Goal: Book appointment/travel/reservation

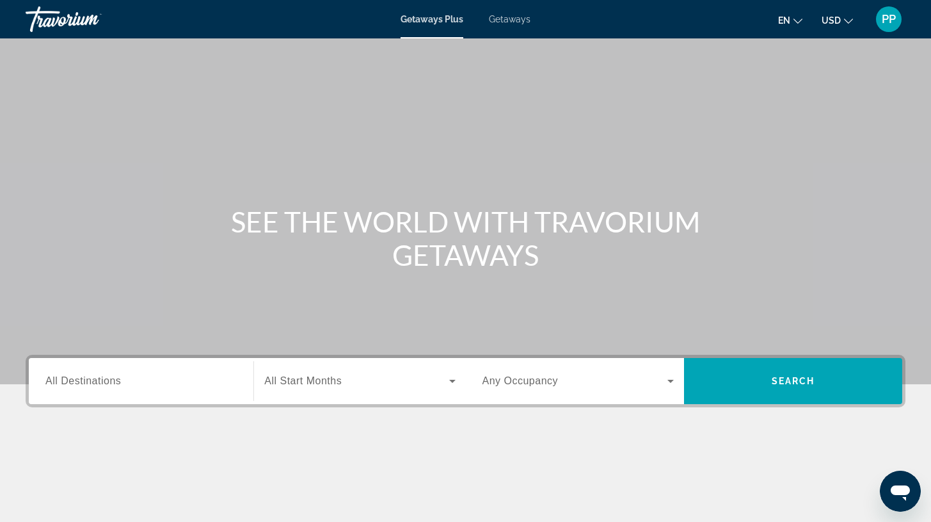
click at [104, 383] on span "All Destinations" at bounding box center [83, 380] width 76 height 11
click at [104, 383] on input "Destination All Destinations" at bounding box center [140, 381] width 191 height 15
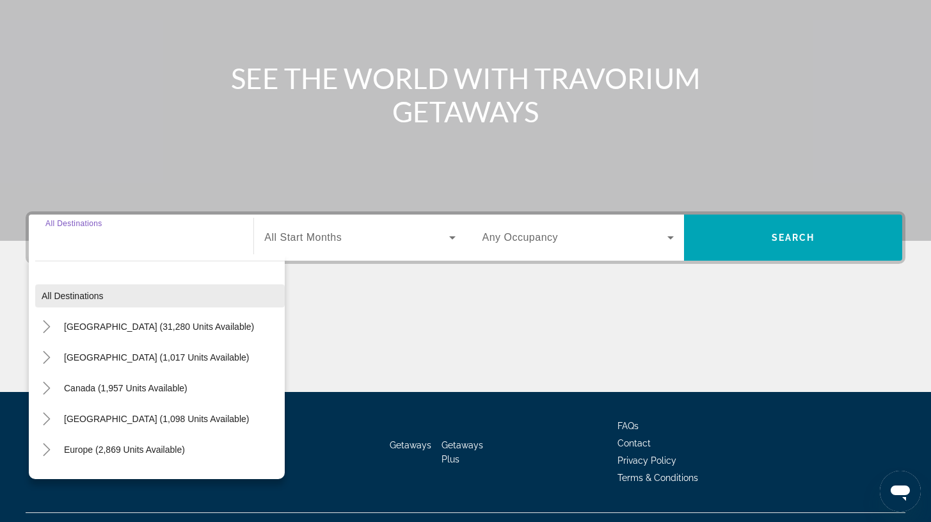
scroll to position [170, 0]
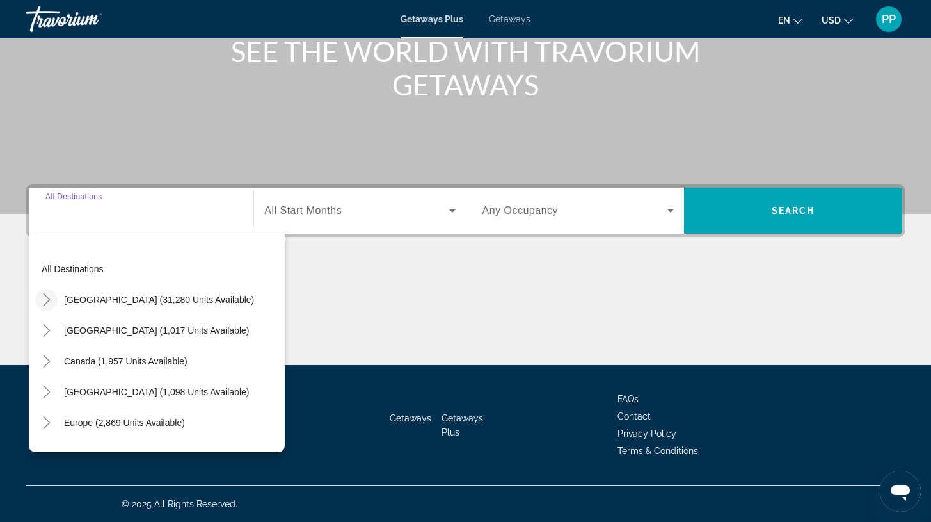
click at [47, 298] on icon "Toggle United States (31,280 units available)" at bounding box center [46, 299] width 7 height 13
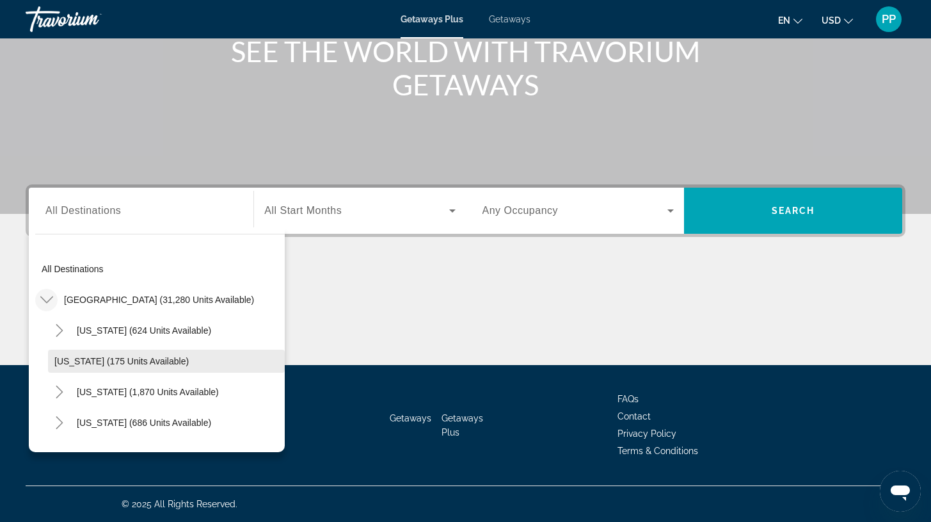
scroll to position [152, 0]
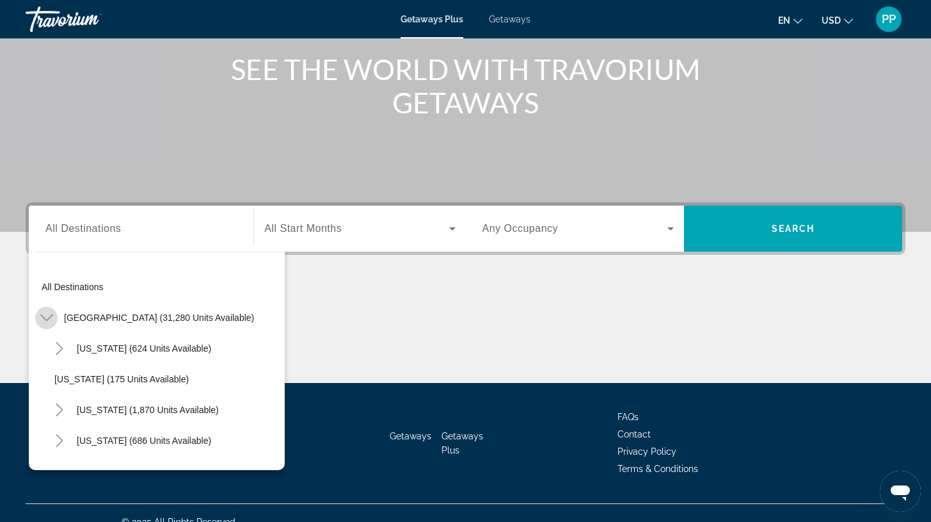
click at [46, 316] on icon "Toggle United States (31,280 units available)" at bounding box center [46, 317] width 13 height 13
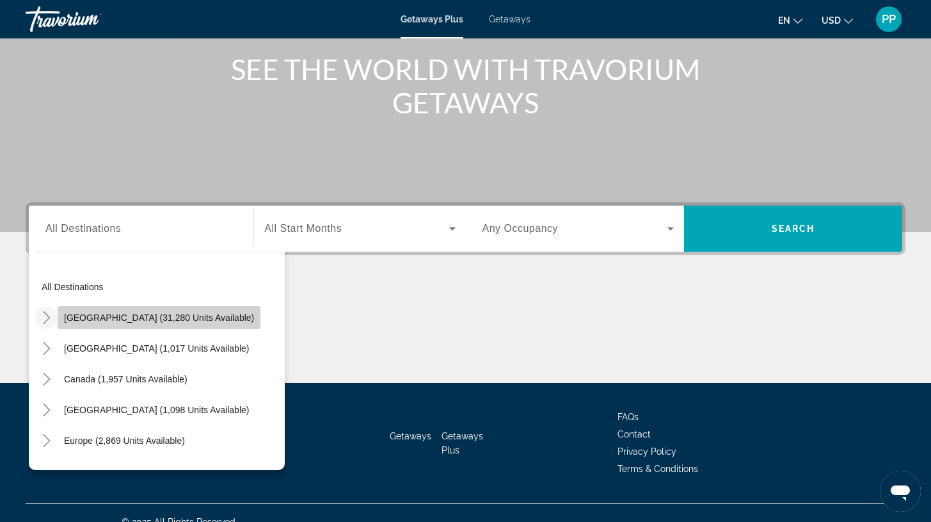
click at [171, 319] on span "[GEOGRAPHIC_DATA] (31,280 units available)" at bounding box center [159, 317] width 190 height 10
type input "**********"
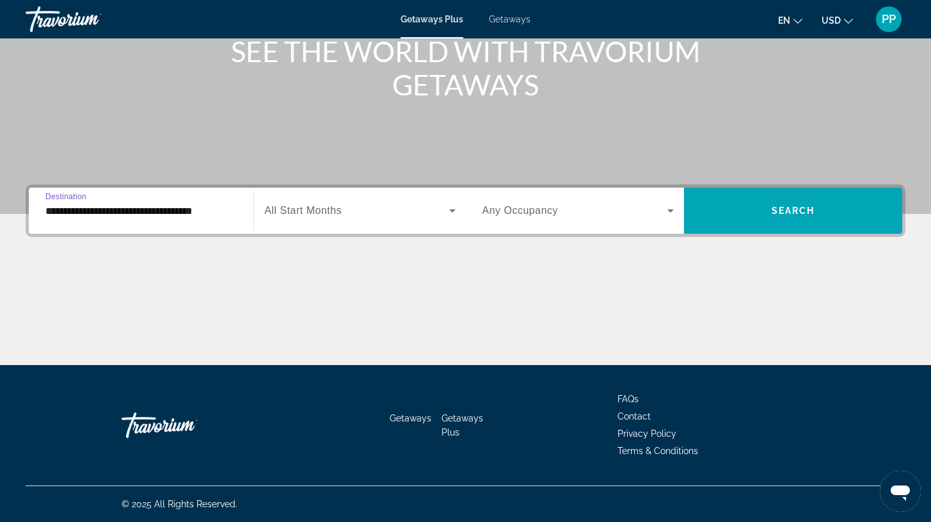
click at [452, 212] on icon "Search widget" at bounding box center [452, 210] width 6 height 3
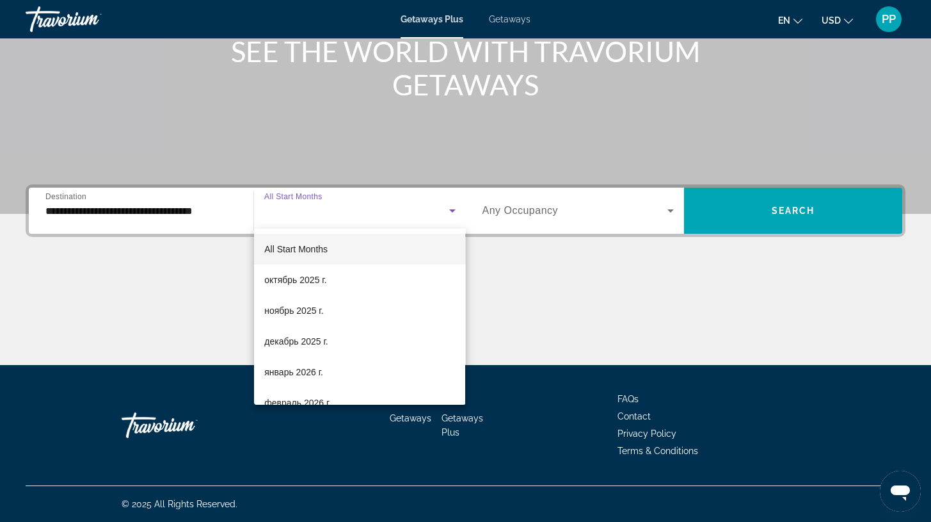
click at [453, 212] on div at bounding box center [465, 261] width 931 height 522
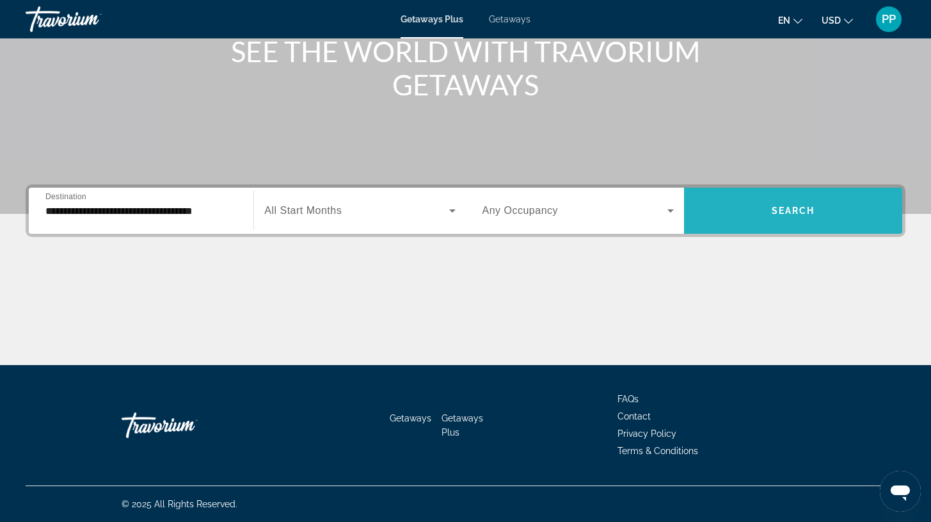
click at [793, 209] on span "Search" at bounding box center [794, 210] width 44 height 10
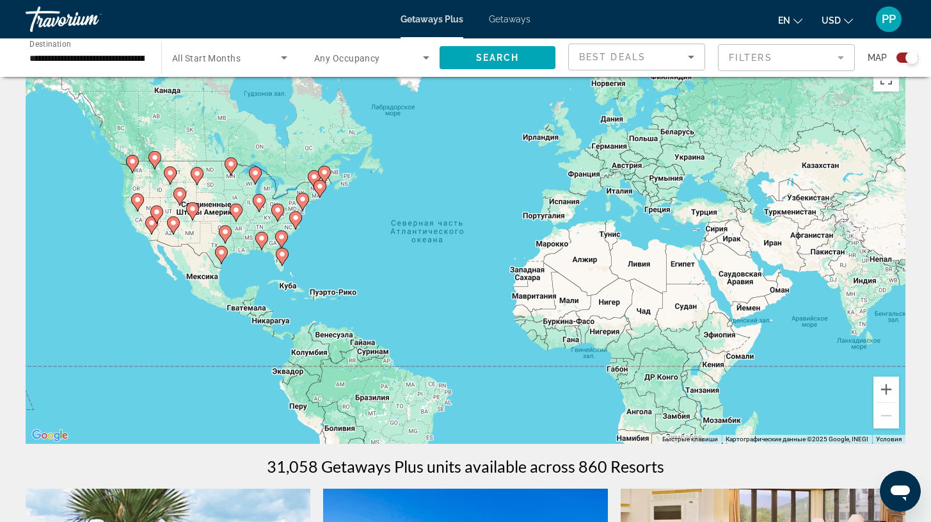
scroll to position [28, 0]
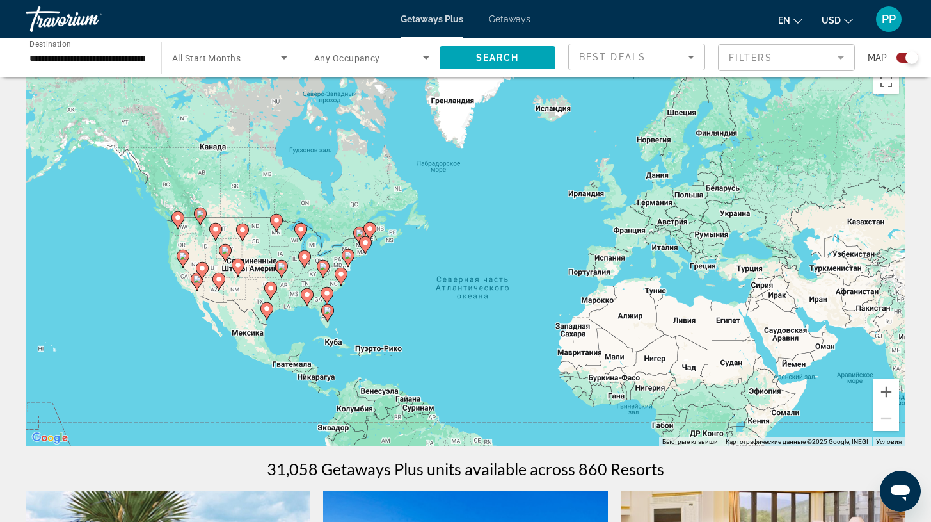
drag, startPoint x: 159, startPoint y: 170, endPoint x: 214, endPoint y: 235, distance: 85.9
click at [207, 226] on gmp-advanced-marker "Main content" at bounding box center [200, 216] width 13 height 19
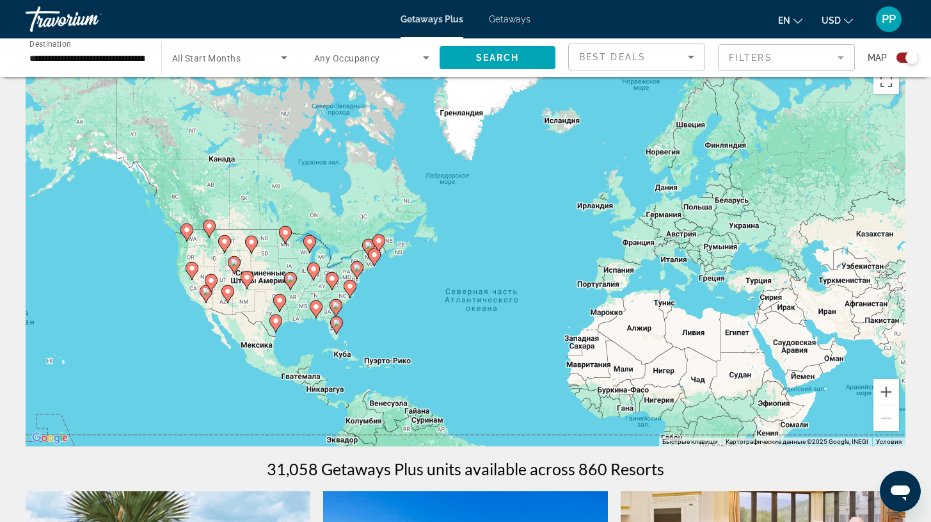
click at [187, 233] on image "Main content" at bounding box center [187, 230] width 8 height 8
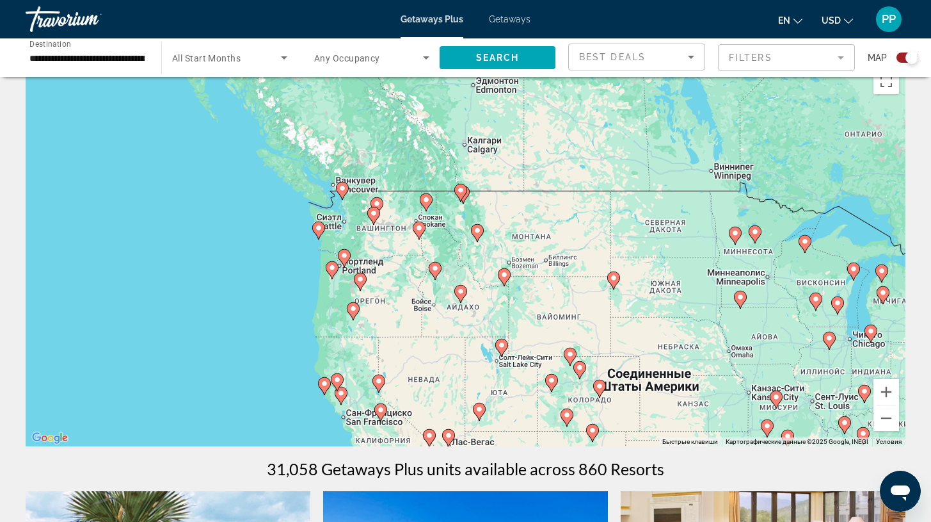
drag, startPoint x: 607, startPoint y: 321, endPoint x: 484, endPoint y: 262, distance: 136.2
click at [484, 262] on div "Чтобы активировать перетаскивание с помощью клавиатуры, нажмите Alt + Ввод. Пос…" at bounding box center [466, 254] width 880 height 384
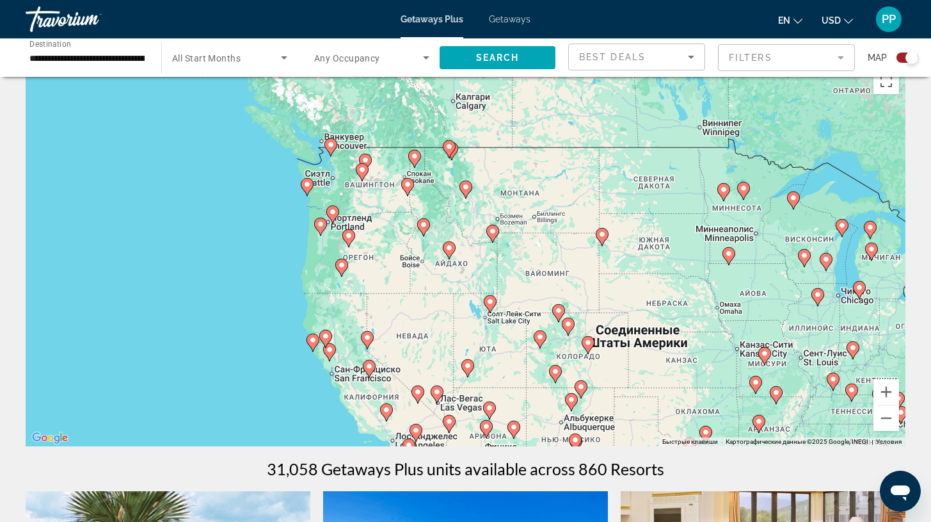
drag, startPoint x: 461, startPoint y: 350, endPoint x: 451, endPoint y: 303, distance: 48.3
click at [451, 303] on div "Чтобы активировать перетаскивание с помощью клавиатуры, нажмите Alt + Ввод. Пос…" at bounding box center [466, 254] width 880 height 384
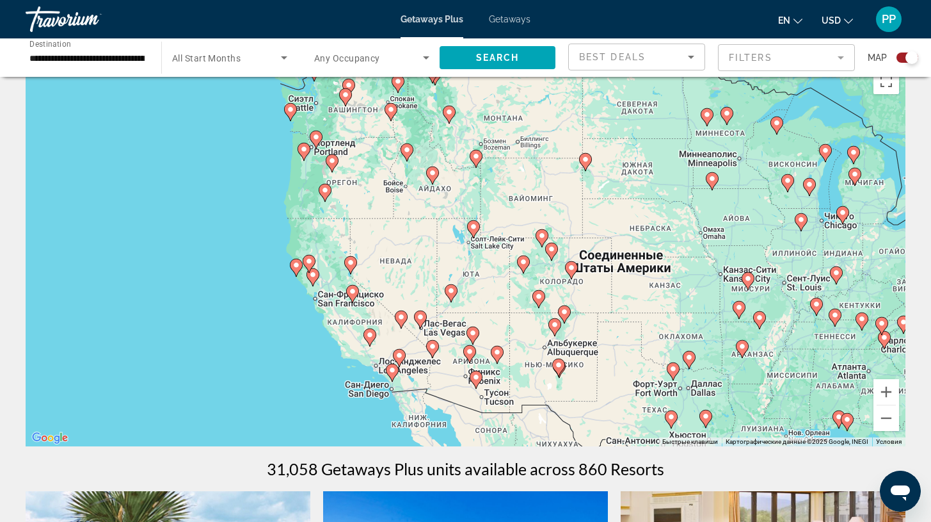
drag, startPoint x: 472, startPoint y: 373, endPoint x: 451, endPoint y: 294, distance: 82.1
click at [451, 294] on div "Чтобы активировать перетаскивание с помощью клавиатуры, нажмите Alt + Ввод. Пос…" at bounding box center [466, 254] width 880 height 384
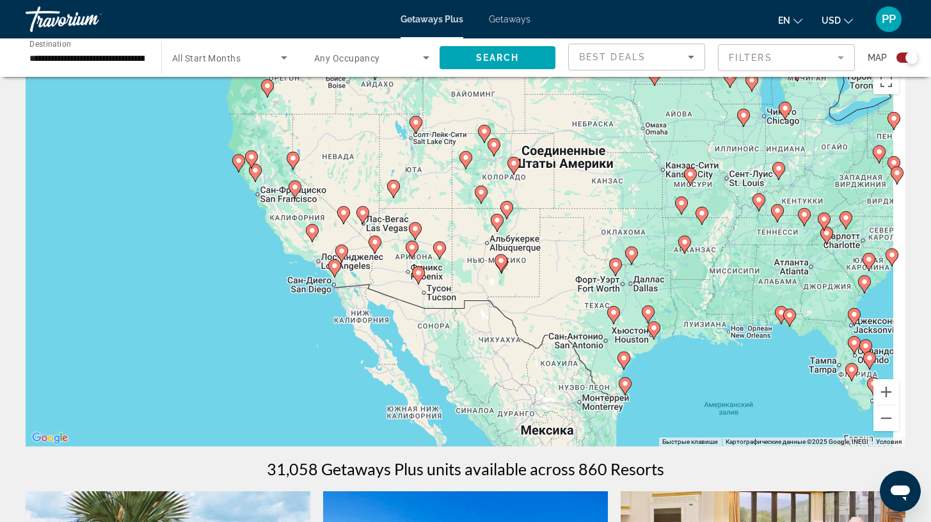
drag, startPoint x: 512, startPoint y: 355, endPoint x: 446, endPoint y: 261, distance: 114.3
click at [447, 261] on div "Чтобы активировать перетаскивание с помощью клавиатуры, нажмите Alt + Ввод. Пос…" at bounding box center [466, 254] width 880 height 384
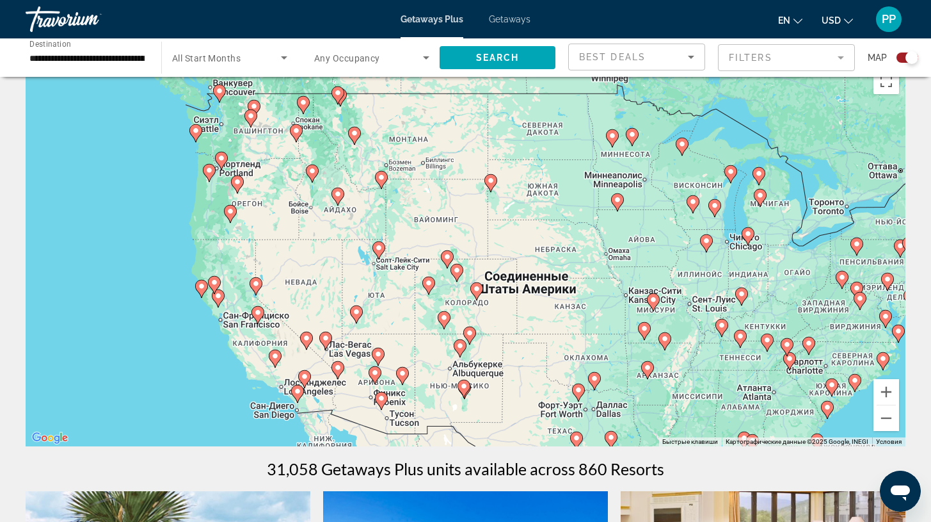
drag, startPoint x: 507, startPoint y: 247, endPoint x: 483, endPoint y: 377, distance: 132.2
click at [483, 377] on div "Чтобы активировать перетаскивание с помощью клавиатуры, нажмите Alt + Ввод. Пос…" at bounding box center [466, 254] width 880 height 384
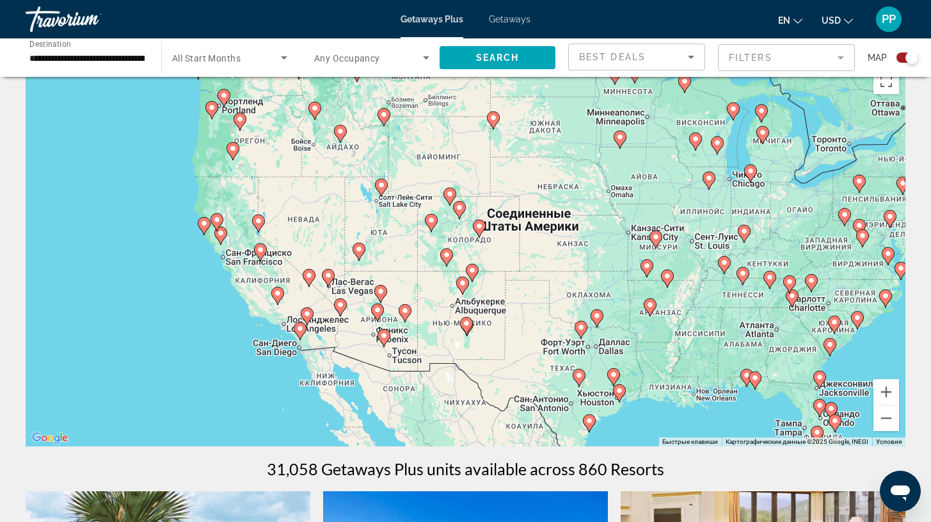
drag, startPoint x: 455, startPoint y: 367, endPoint x: 457, endPoint y: 299, distance: 67.9
click at [457, 299] on div "Чтобы активировать перетаскивание с помощью клавиатуры, нажмите Alt + Ввод. Пос…" at bounding box center [466, 254] width 880 height 384
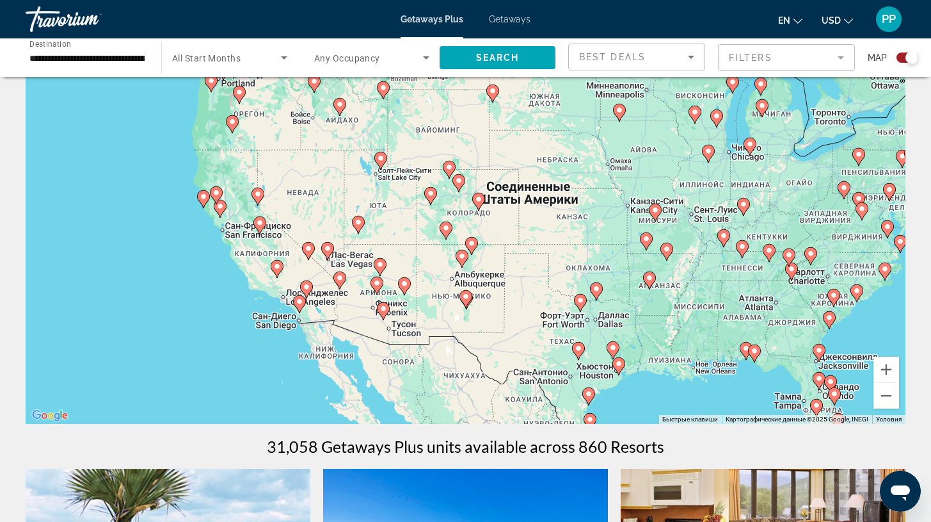
scroll to position [47, 0]
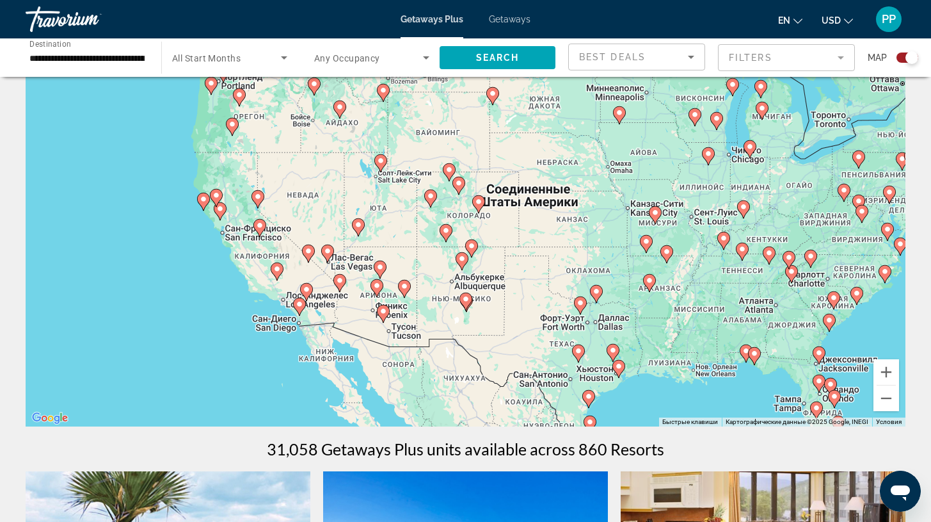
click at [347, 258] on div "Чтобы активировать перетаскивание с помощью клавиатуры, нажмите Alt + Ввод. Пос…" at bounding box center [466, 234] width 880 height 384
click at [328, 261] on gmp-advanced-marker "Main content" at bounding box center [327, 253] width 13 height 19
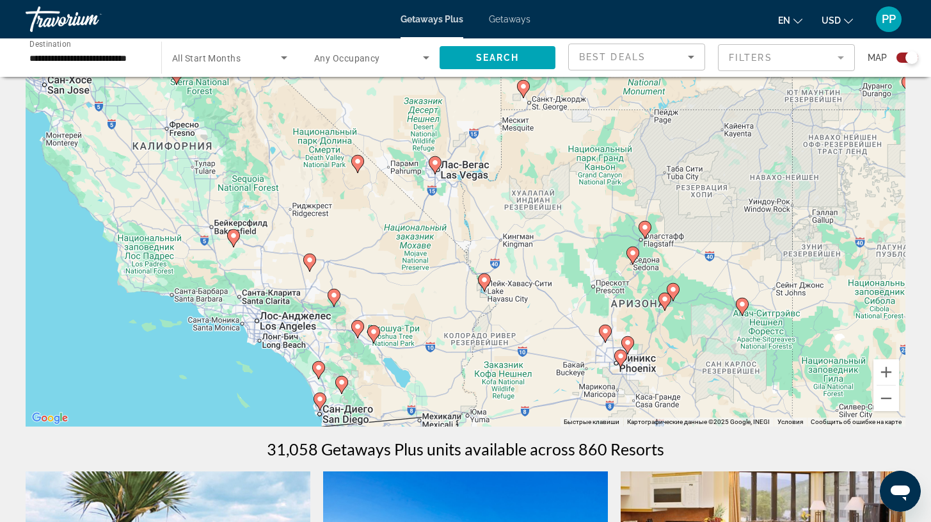
drag, startPoint x: 498, startPoint y: 308, endPoint x: 460, endPoint y: 243, distance: 74.9
click at [460, 243] on div "Чтобы активировать перетаскивание с помощью клавиатуры, нажмите Alt + Ввод. Пос…" at bounding box center [466, 234] width 880 height 384
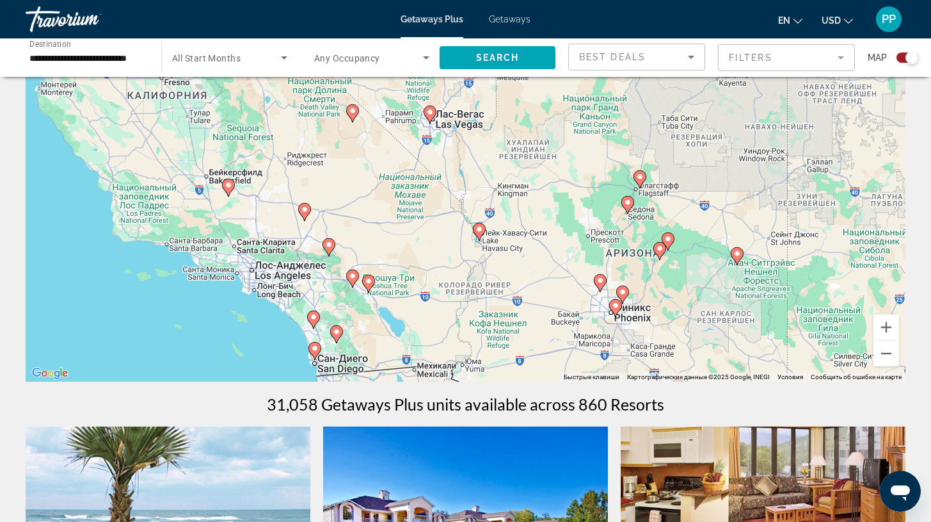
scroll to position [0, 0]
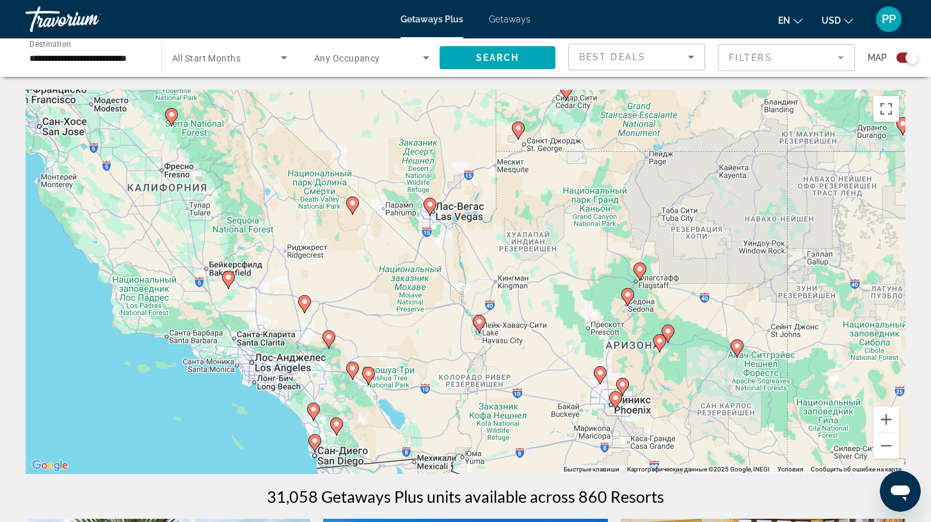
click at [431, 211] on icon "Main content" at bounding box center [430, 206] width 12 height 17
type input "**********"
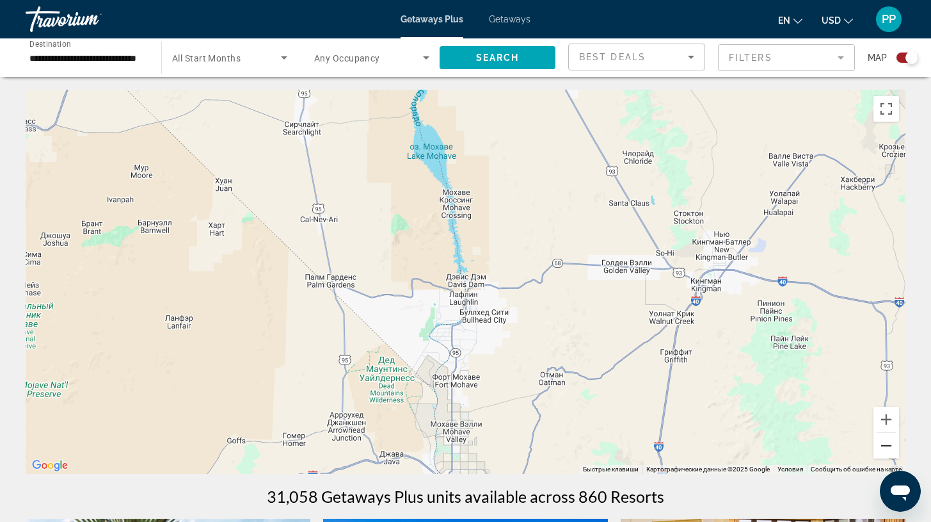
click at [887, 447] on button "Уменьшить" at bounding box center [887, 446] width 26 height 26
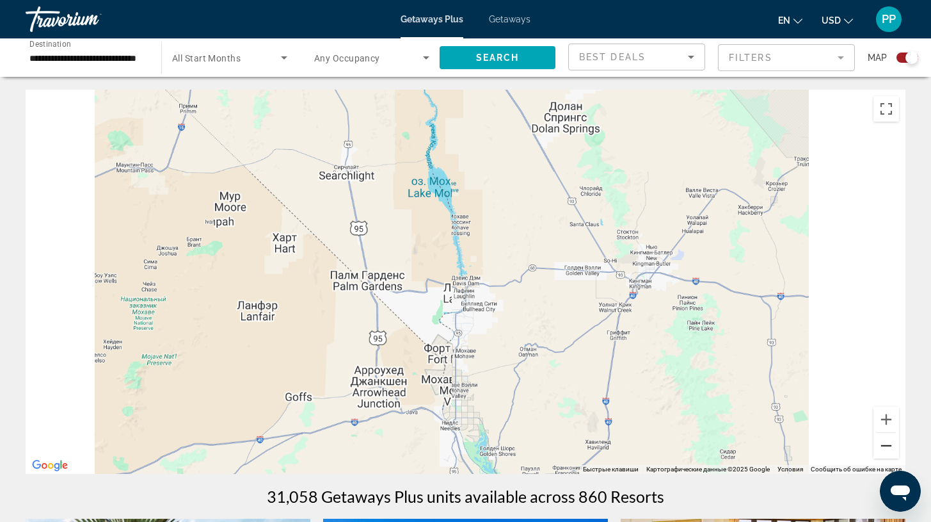
click at [887, 447] on button "Уменьшить" at bounding box center [887, 446] width 26 height 26
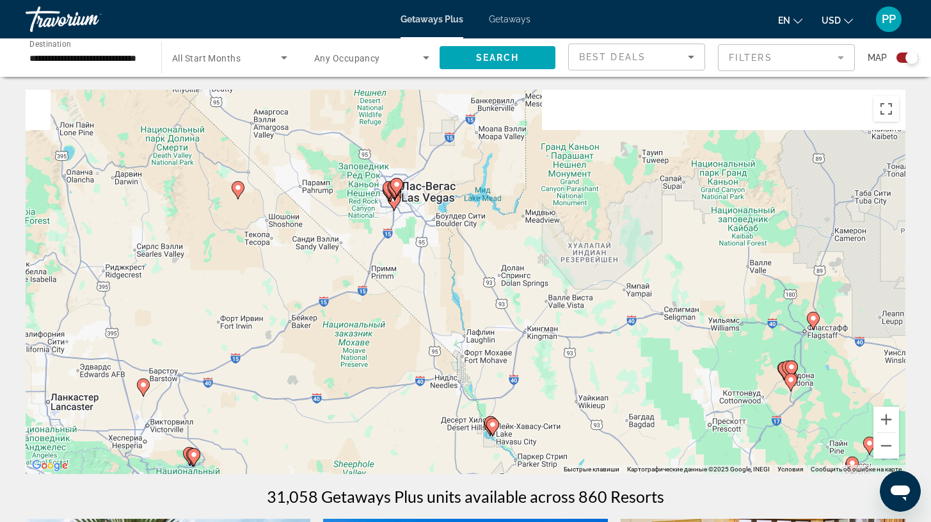
drag, startPoint x: 404, startPoint y: 188, endPoint x: 404, endPoint y: 290, distance: 102.4
click at [404, 290] on div "Для навигации используйте клавиши со стрелками. Чтобы активировать перетаскиван…" at bounding box center [466, 282] width 880 height 384
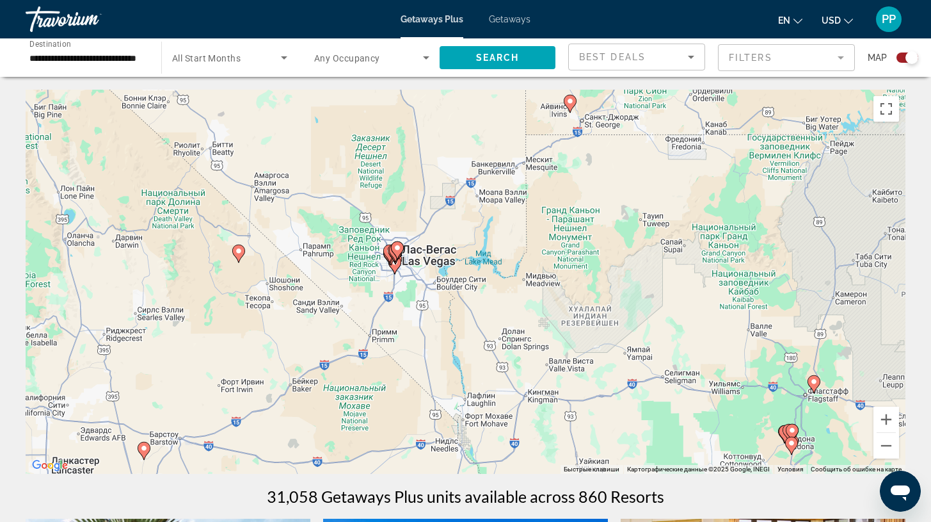
click at [394, 253] on g "Main content" at bounding box center [397, 250] width 13 height 18
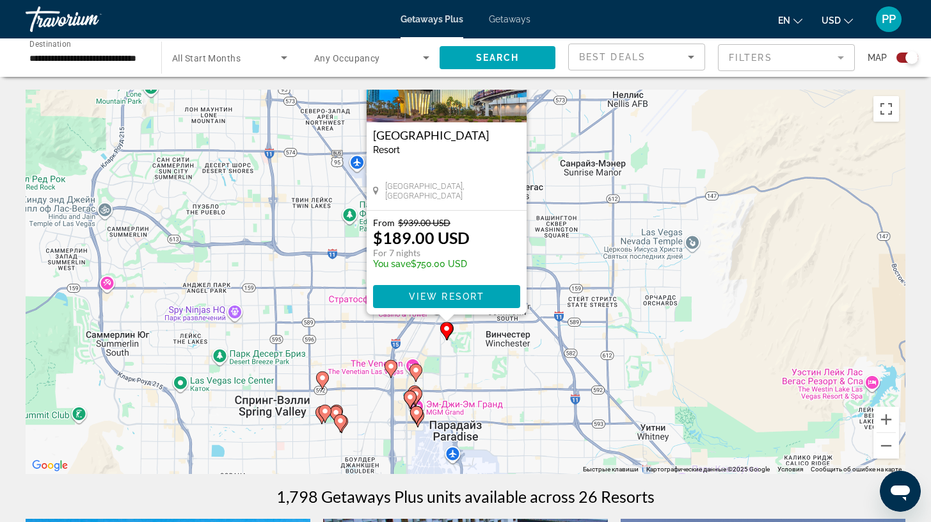
drag, startPoint x: 619, startPoint y: 340, endPoint x: 600, endPoint y: 222, distance: 119.3
click at [600, 222] on div "Чтобы активировать перетаскивание с помощью клавиатуры, нажмите Alt + Ввод. Пос…" at bounding box center [466, 282] width 880 height 384
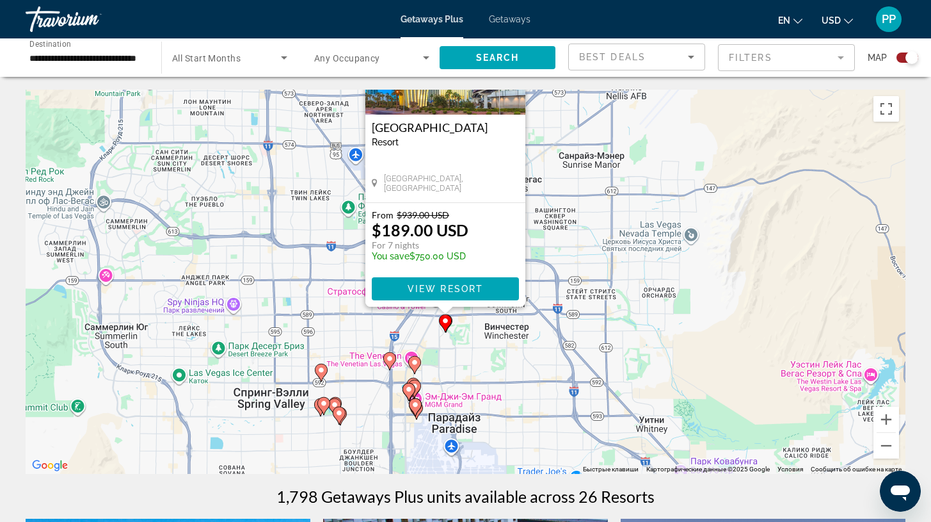
click at [414, 363] on image "Main content" at bounding box center [415, 362] width 8 height 8
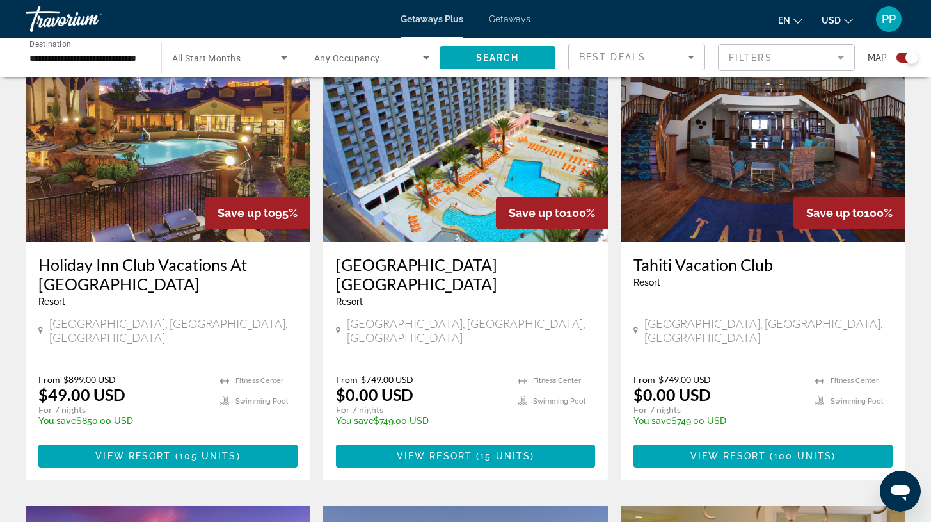
scroll to position [391, 0]
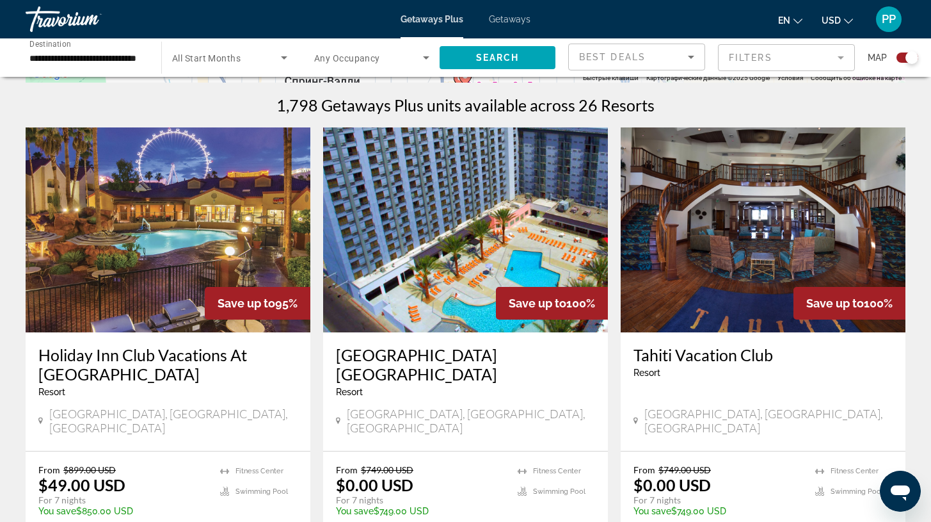
click at [139, 235] on img "Main content" at bounding box center [168, 229] width 285 height 205
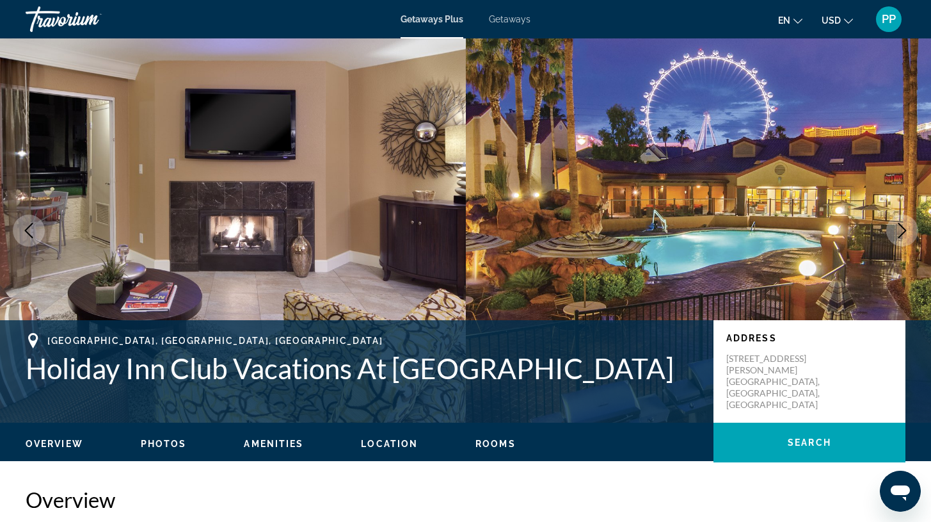
click at [910, 232] on button "Next image" at bounding box center [902, 230] width 32 height 32
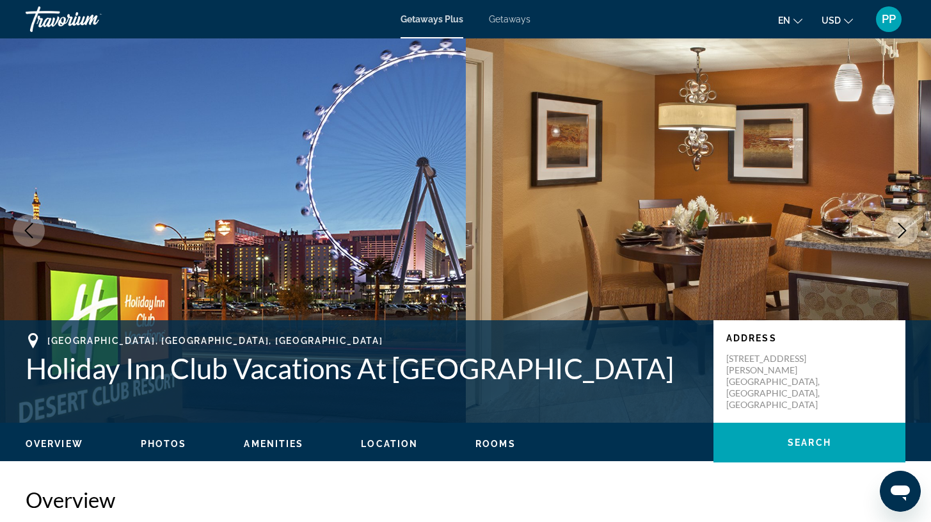
click at [909, 233] on icon "Next image" at bounding box center [902, 230] width 15 height 15
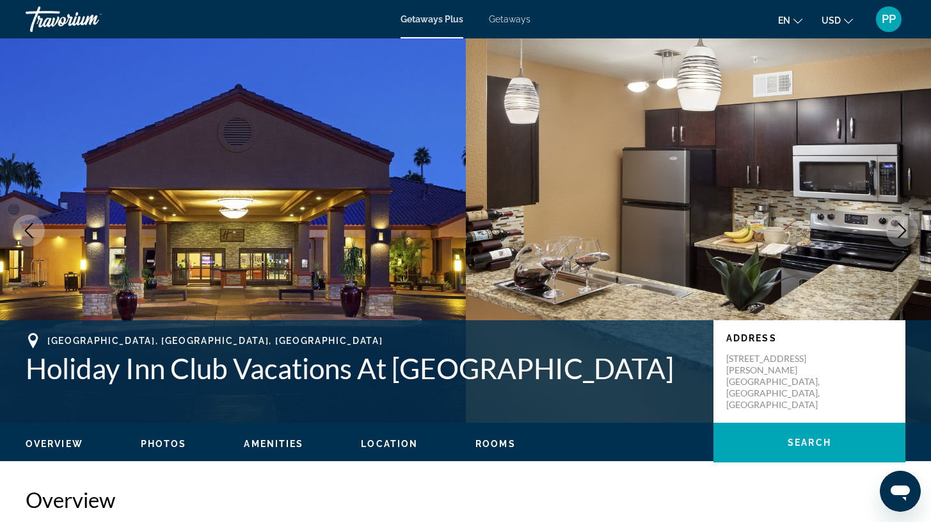
click at [903, 234] on icon "Next image" at bounding box center [902, 230] width 8 height 15
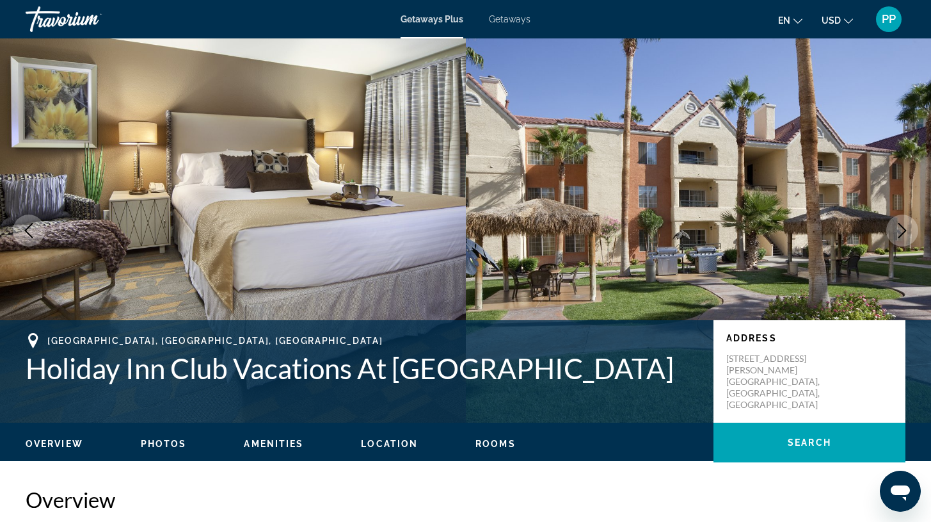
click at [905, 232] on icon "Next image" at bounding box center [902, 230] width 15 height 15
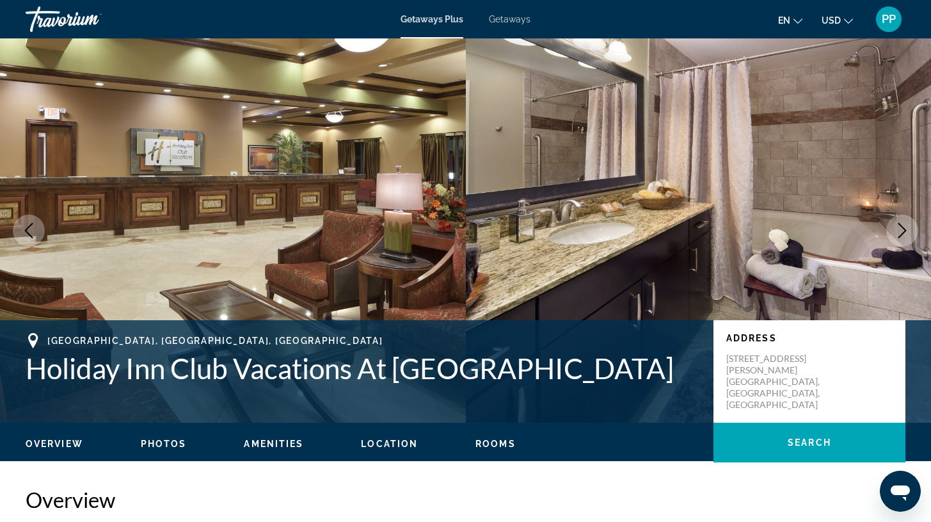
click at [906, 232] on icon "Next image" at bounding box center [902, 230] width 15 height 15
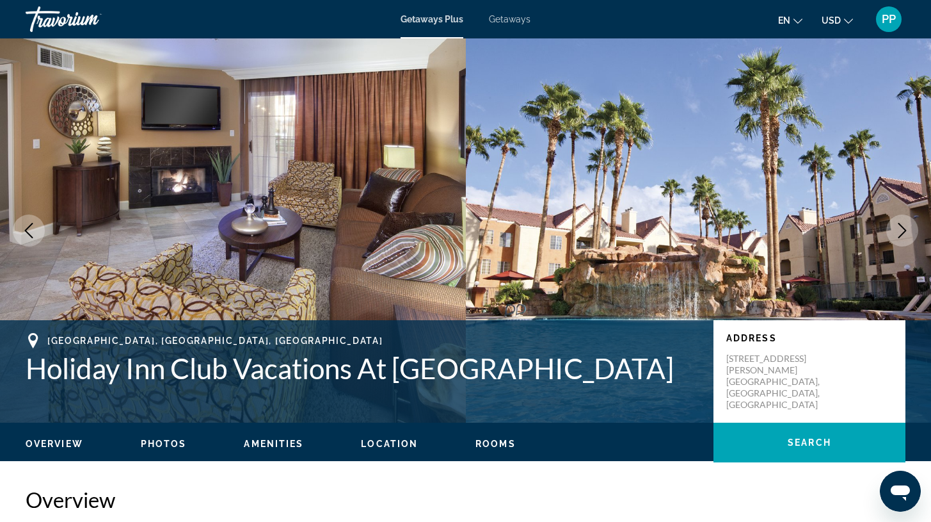
click at [906, 230] on icon "Next image" at bounding box center [902, 230] width 8 height 15
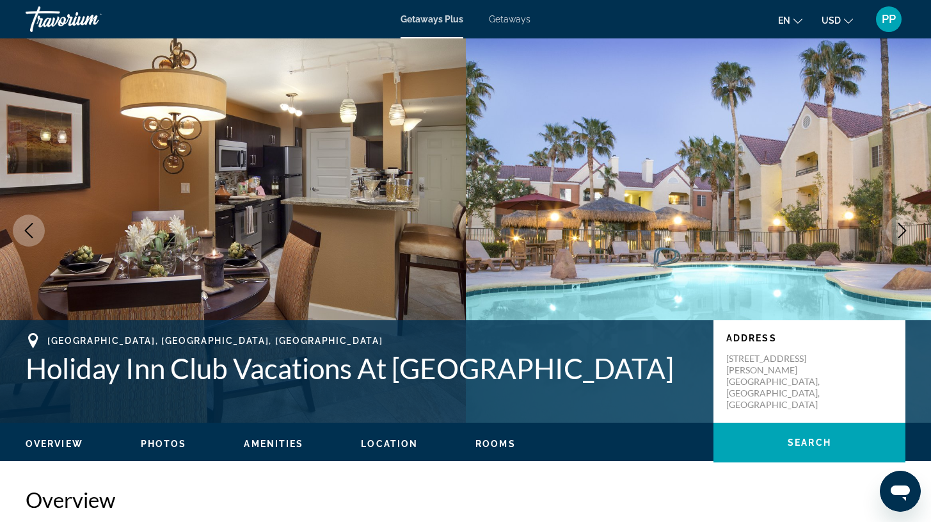
click at [906, 227] on icon "Next image" at bounding box center [902, 230] width 15 height 15
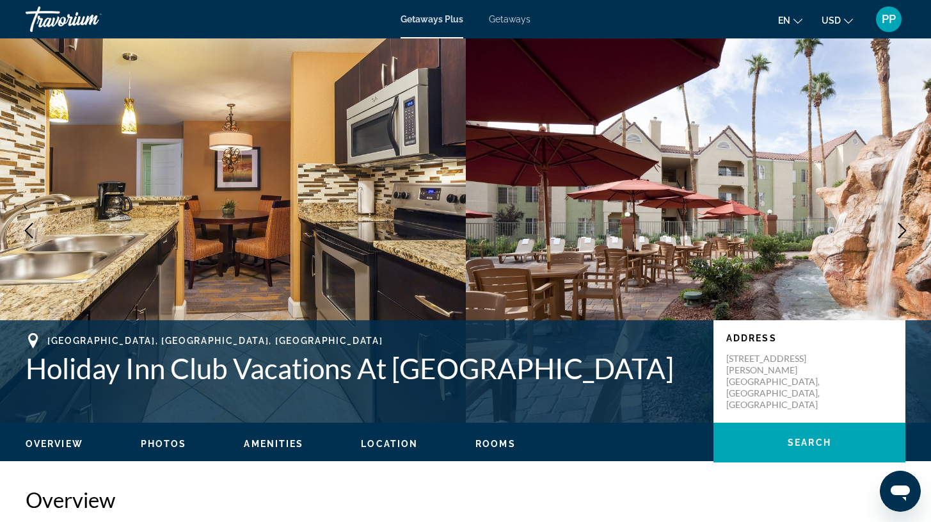
click at [904, 226] on icon "Next image" at bounding box center [902, 230] width 15 height 15
